Goal: Navigation & Orientation: Find specific page/section

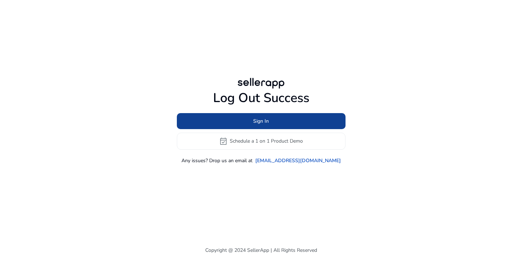
click at [270, 120] on span at bounding box center [261, 120] width 169 height 17
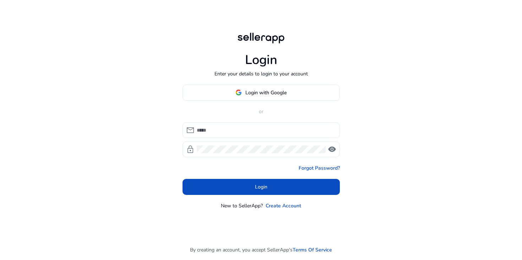
click at [262, 132] on input at bounding box center [265, 130] width 137 height 8
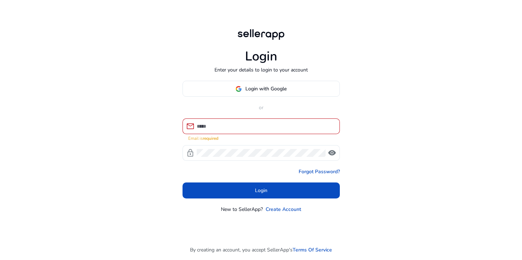
type input "**********"
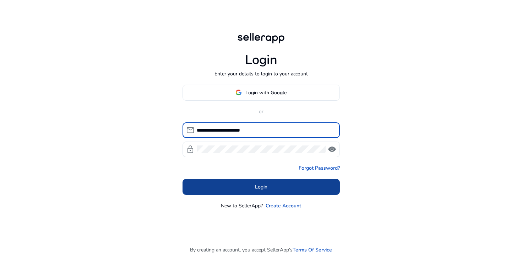
click at [251, 191] on span at bounding box center [261, 186] width 157 height 17
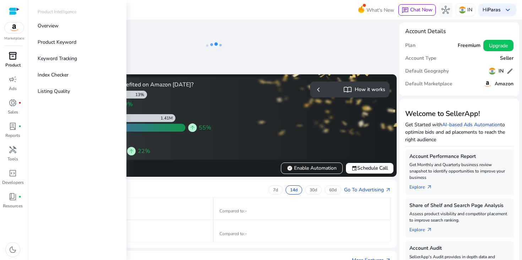
click at [9, 57] on span "inventory_2" at bounding box center [13, 55] width 9 height 9
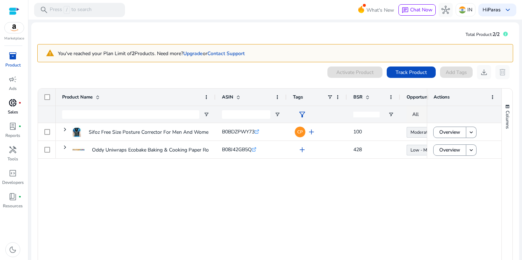
click at [18, 111] on p "Sales" at bounding box center [13, 112] width 10 height 6
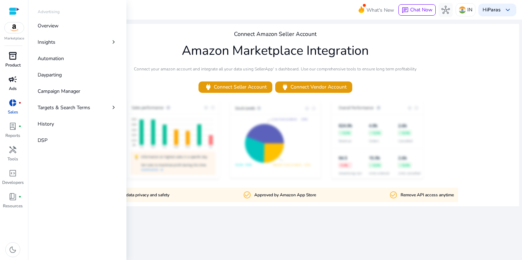
click at [16, 86] on p "Ads" at bounding box center [13, 88] width 8 height 6
